Goal: Communication & Community: Participate in discussion

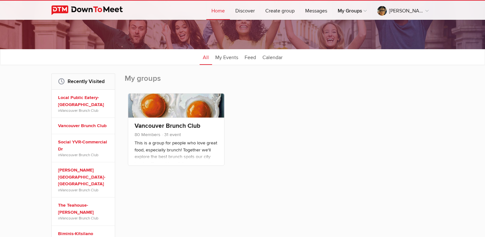
scroll to position [55, 0]
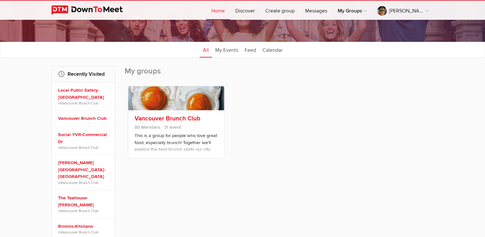
click at [181, 116] on link "Vancouver Brunch Club" at bounding box center [168, 119] width 66 height 8
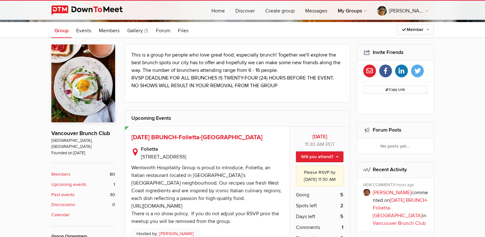
scroll to position [120, 0]
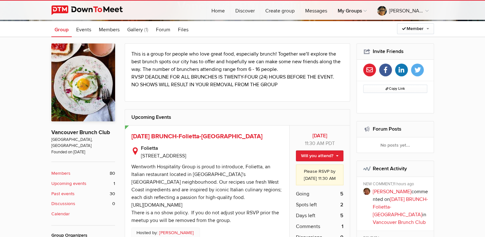
click at [86, 190] on link "Past events 30" at bounding box center [83, 193] width 64 height 7
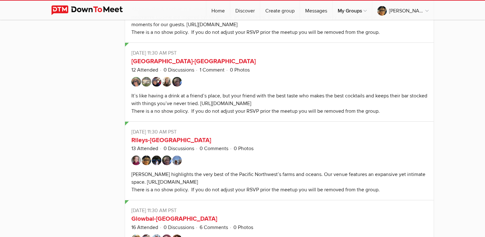
scroll to position [2479, 0]
